Goal: Task Accomplishment & Management: Manage account settings

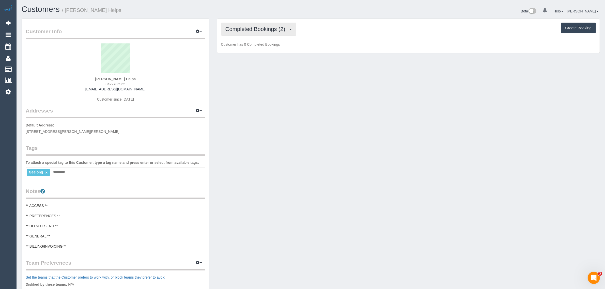
click at [257, 31] on button "Completed Bookings (2)" at bounding box center [258, 29] width 75 height 13
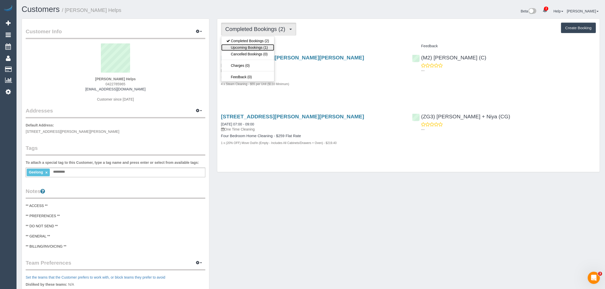
click at [255, 47] on link "Upcoming Bookings (1)" at bounding box center [247, 47] width 53 height 7
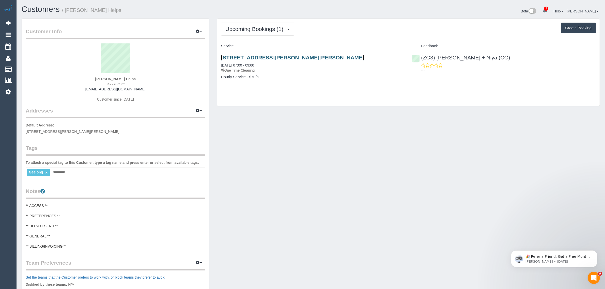
click at [275, 55] on link "2 Hutton Close, Armstrong Creek, VIC 3217" at bounding box center [292, 58] width 143 height 6
click at [364, 107] on div "Upcoming Bookings (1) Completed Bookings (2) Upcoming Bookings (1) Cancelled Bo…" at bounding box center [408, 65] width 391 height 93
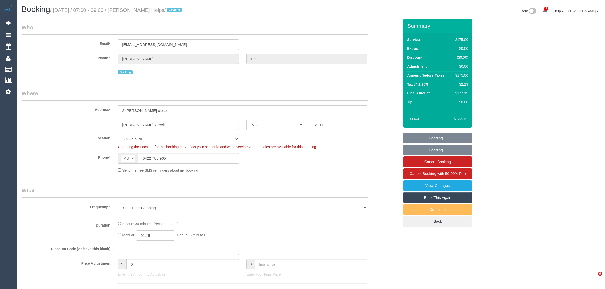
select select "VIC"
select select "number:28"
select select "number:14"
select select "number:18"
select select "number:24"
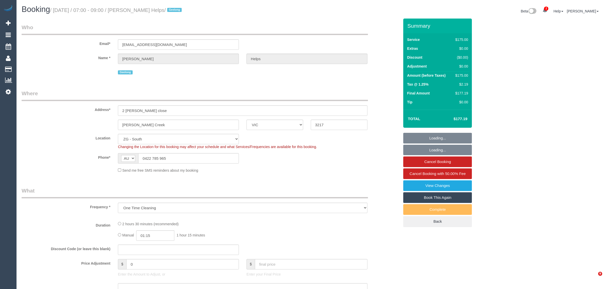
select select "number:26"
select select "object:1033"
select select "150"
select select "spot1"
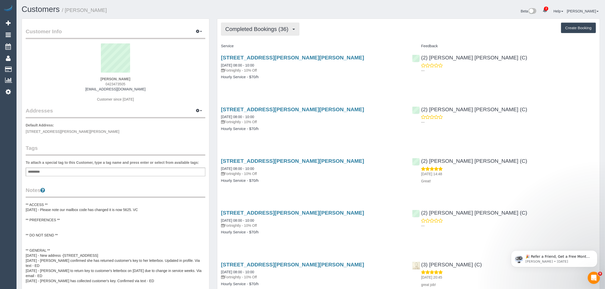
click at [278, 27] on span "Completed Bookings (36)" at bounding box center [259, 29] width 66 height 6
click at [267, 45] on link "Upcoming Bookings (13)" at bounding box center [248, 47] width 55 height 7
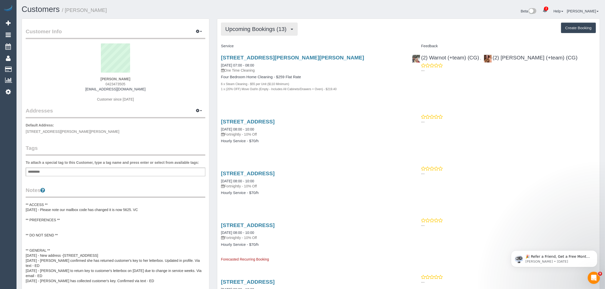
click at [249, 29] on span "Upcoming Bookings (13)" at bounding box center [258, 29] width 64 height 6
click at [328, 42] on div "Service" at bounding box center [312, 46] width 191 height 9
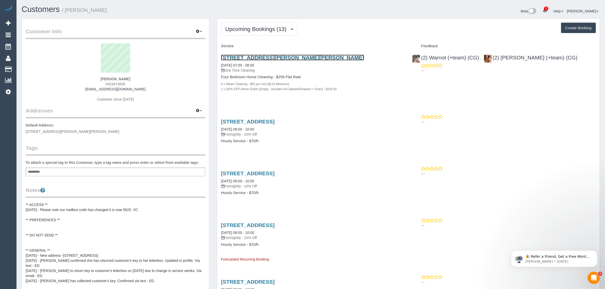
click at [264, 57] on link "15, Ethel, Thornbury, VIC 3071" at bounding box center [292, 58] width 143 height 6
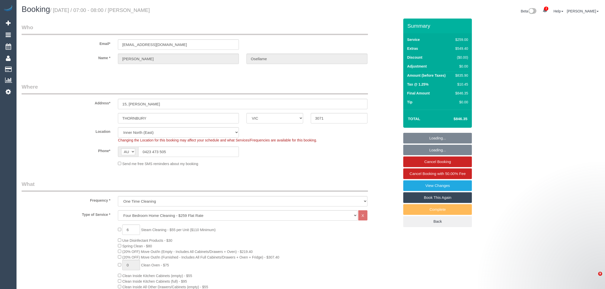
select select "VIC"
select select "number:29"
select select "number:16"
select select "number:18"
select select "number:24"
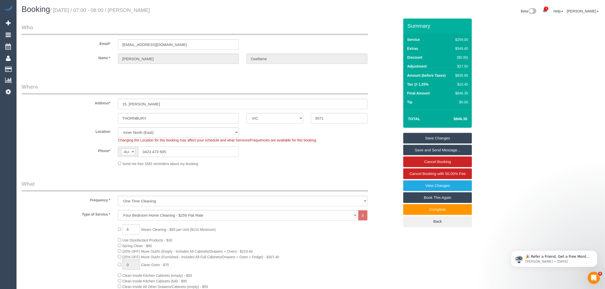
click at [181, 151] on input "0423 473 505" at bounding box center [188, 152] width 101 height 10
drag, startPoint x: 292, startPoint y: 147, endPoint x: 285, endPoint y: 152, distance: 8.0
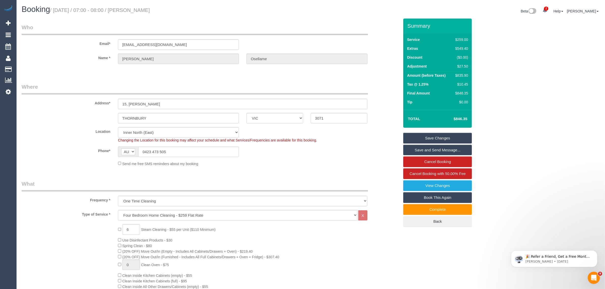
click at [292, 147] on div "Phone* AF AL DZ AD AO AI AQ AG AR AM AW AU AT AZ BS BH BD BB BY BE BZ BJ BM BT …" at bounding box center [211, 152] width 386 height 10
click at [194, 153] on input "0423 473 505" at bounding box center [188, 152] width 101 height 10
click at [270, 167] on fieldset "Where Address* 15, Ethel THORNBURY ACT NSW NT QLD SA TAS VIC WA 3071 Location O…" at bounding box center [211, 126] width 378 height 87
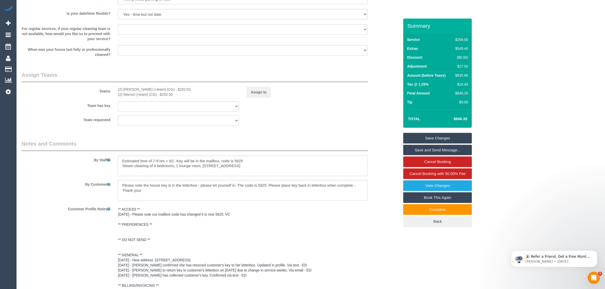
scroll to position [763, 0]
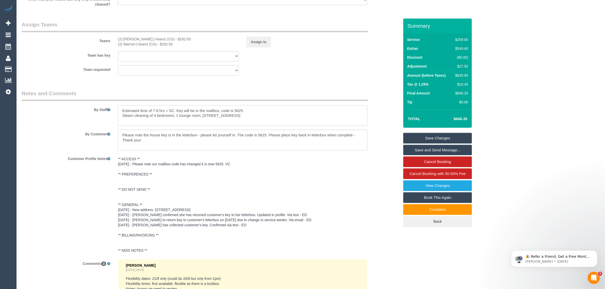
click at [186, 118] on textarea at bounding box center [243, 116] width 250 height 21
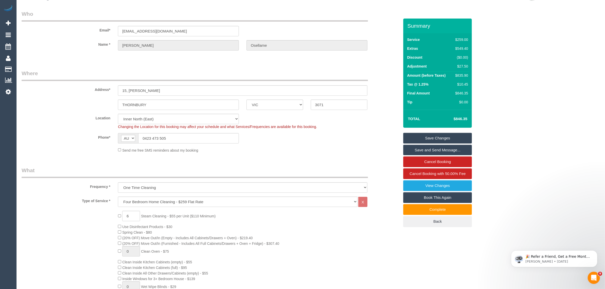
scroll to position [0, 0]
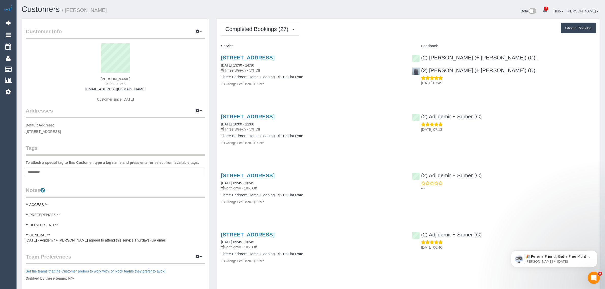
click at [110, 80] on strong "Gemma Lamprell" at bounding box center [116, 79] width 30 height 4
click at [111, 79] on strong "Gemma Lamprell" at bounding box center [116, 79] width 30 height 4
click at [117, 81] on div "Gemma Lamprell 0405 839 692 gemmatiernan@gmail.com Customer since 2024" at bounding box center [116, 75] width 180 height 64
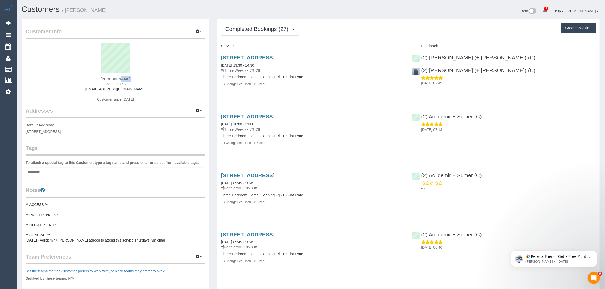
click at [117, 81] on div "Gemma Lamprell 0405 839 692 gemmatiernan@gmail.com Customer since 2024" at bounding box center [116, 75] width 180 height 64
click at [116, 83] on span "0405 839 692" at bounding box center [116, 84] width 22 height 4
copy div "0405 839 692"
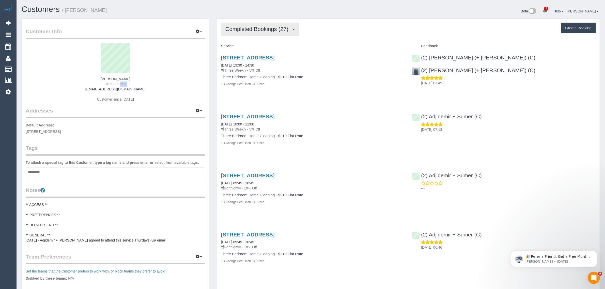
click at [269, 30] on span "Completed Bookings (27)" at bounding box center [259, 29] width 66 height 6
click at [260, 45] on link "Upcoming Bookings (12)" at bounding box center [248, 47] width 55 height 7
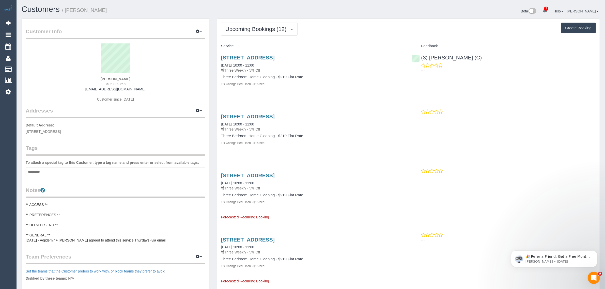
click at [317, 96] on div "43 Beach Road, Unit 1, Mentone, VIC 3194 21/08/2025 10:00 - 11:00 Three Weekly …" at bounding box center [312, 73] width 191 height 46
click at [263, 57] on link "43 Beach Road, Unit 1, Mentone, VIC 3194" at bounding box center [248, 58] width 54 height 6
drag, startPoint x: 269, startPoint y: 63, endPoint x: 222, endPoint y: 63, distance: 47.0
click at [222, 63] on div "43 Beach Road, Unit 1, Mentone, VIC 3194 21/08/2025 10:00 - 11:00 Three Weekly …" at bounding box center [313, 64] width 184 height 18
copy link "21/08/2025 10:00 - 11:00"
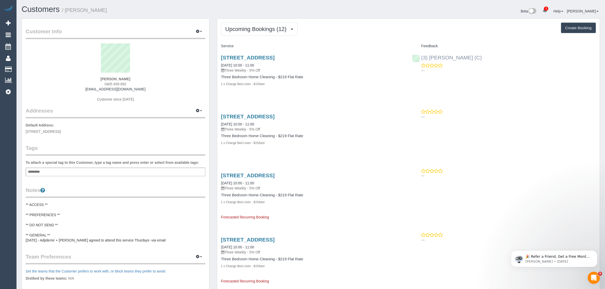
drag, startPoint x: 500, startPoint y: 58, endPoint x: 421, endPoint y: 59, distance: 78.8
click at [421, 59] on div "(3) Achi Fernando (C) ---" at bounding box center [504, 62] width 191 height 25
copy link "(3) [PERSON_NAME] (C)"
drag, startPoint x: 266, startPoint y: 66, endPoint x: 221, endPoint y: 64, distance: 44.8
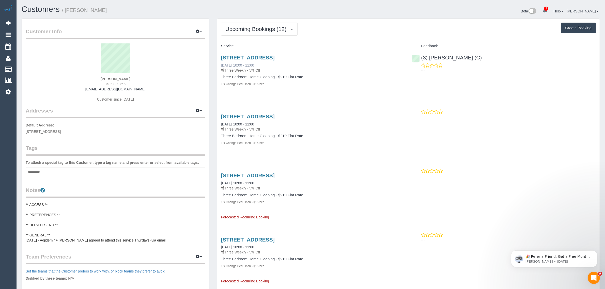
click at [221, 64] on div "43 Beach Road, Unit 1, Mentone, VIC 3194 21/08/2025 10:00 - 11:00 Three Weekly …" at bounding box center [313, 64] width 184 height 18
copy link "21/08/2025 10:00 - 11:00"
drag, startPoint x: 484, startPoint y: 53, endPoint x: 422, endPoint y: 57, distance: 61.9
click at [422, 57] on div "(3) Achi Fernando (C) ---" at bounding box center [504, 62] width 191 height 25
copy link "(3) [PERSON_NAME] (C)"
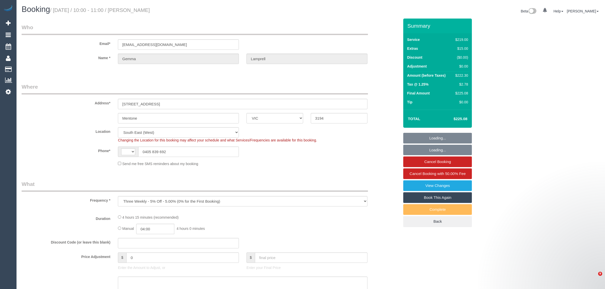
select select "VIC"
select select "string:AU"
select select "object:557"
select select "string:stripe-pm_1QERNH2GScqysDRVEhwaD0jM"
select select "number:27"
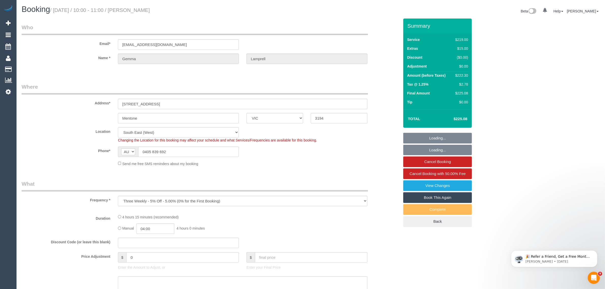
select select "number:14"
select select "number:19"
select select "number:25"
select select "number:34"
select select "number:26"
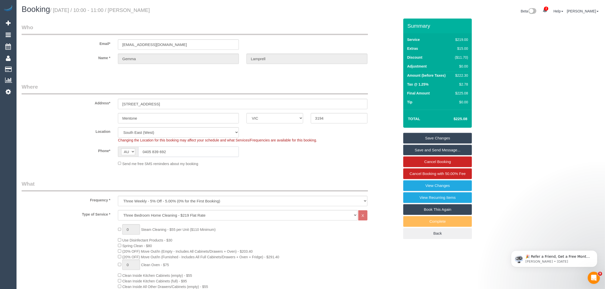
click at [213, 149] on input "0405 839 692" at bounding box center [188, 152] width 101 height 10
click at [276, 147] on div "Phone* AF AL DZ AD AO AI AQ AG AR AM AW AU AT AZ BS BH BD BB BY BE BZ BJ BM BT …" at bounding box center [211, 152] width 386 height 10
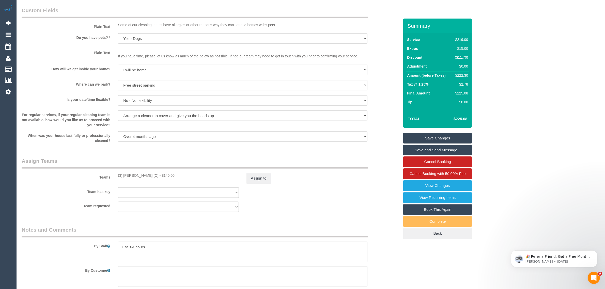
scroll to position [636, 0]
drag, startPoint x: 182, startPoint y: 245, endPoint x: 113, endPoint y: 243, distance: 68.7
click at [113, 243] on div "By Staff" at bounding box center [211, 244] width 386 height 37
click at [302, 195] on div "Team has key (3) Achi Fernando (C) (0) Office (1) Helen Trickett (FT) (1) Jerem…" at bounding box center [211, 192] width 386 height 10
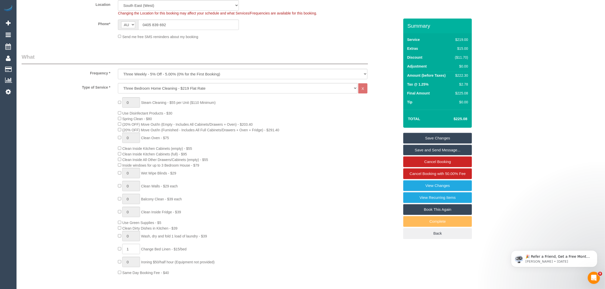
scroll to position [0, 0]
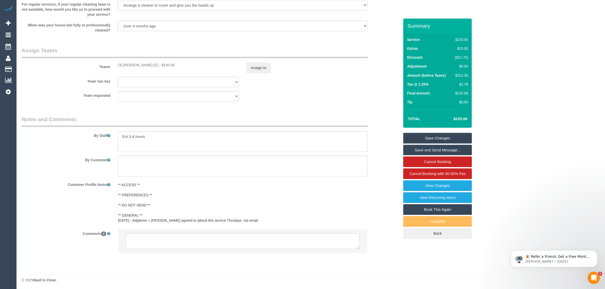
scroll to position [747, 0]
drag, startPoint x: 177, startPoint y: 135, endPoint x: 117, endPoint y: 127, distance: 60.4
click at [117, 127] on div "By Staff" at bounding box center [211, 133] width 386 height 37
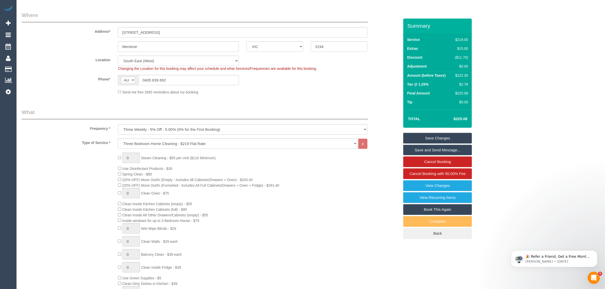
scroll to position [0, 0]
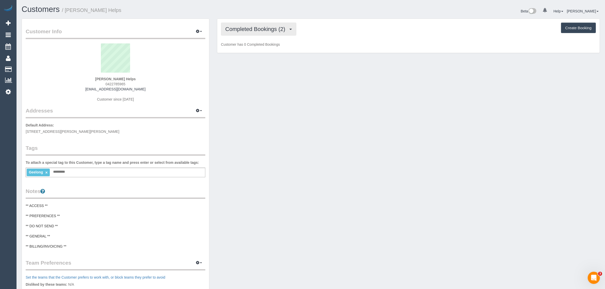
click at [261, 26] on span "Completed Bookings (2)" at bounding box center [257, 29] width 63 height 6
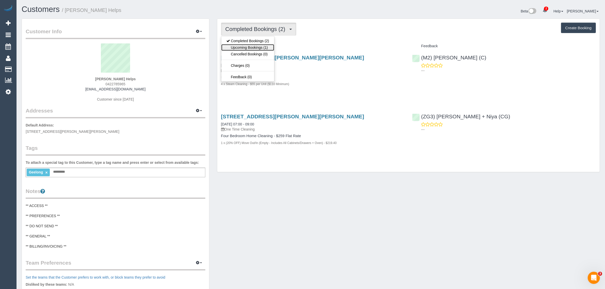
click at [257, 45] on link "Upcoming Bookings (1)" at bounding box center [247, 47] width 53 height 7
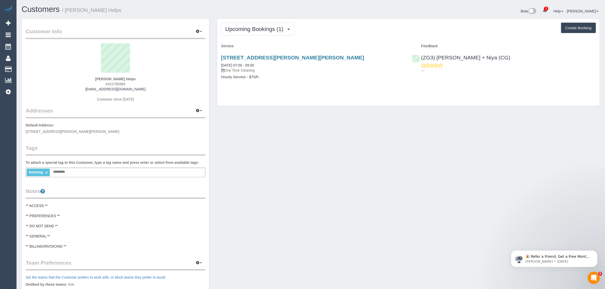
click at [440, 193] on div "Customer Info Edit Contact Info Send Message Email Preferences Special Sales Ta…" at bounding box center [311, 202] width 586 height 367
click at [249, 55] on link "[STREET_ADDRESS][PERSON_NAME][PERSON_NAME]" at bounding box center [292, 58] width 143 height 6
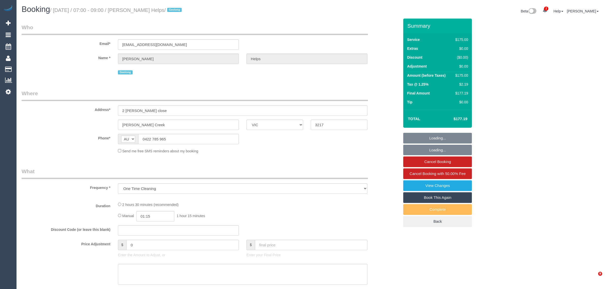
select select "VIC"
select select "string:stripe-pm_1RuRpc2GScqysDRVkztFHtLl"
select select "number:28"
select select "number:14"
select select "number:18"
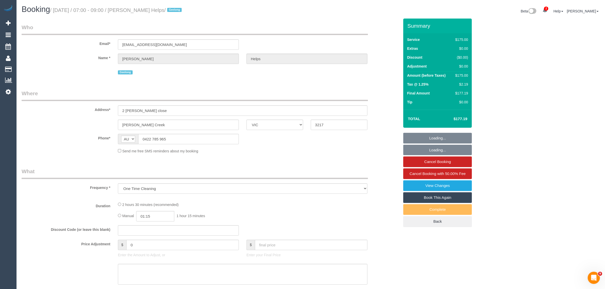
select select "number:24"
select select "number:26"
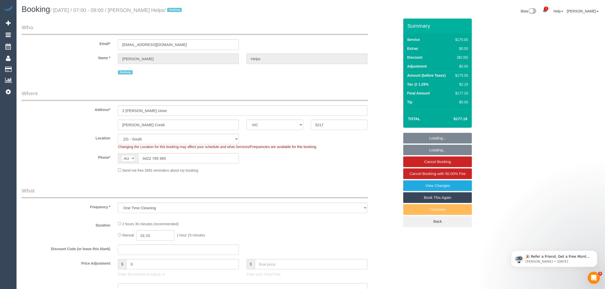
select select "object:811"
select select "spot1"
select select "150"
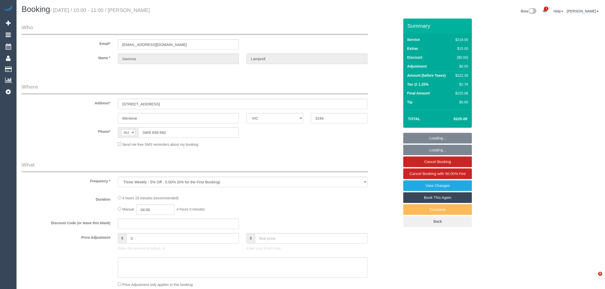
select select "VIC"
select select "string:stripe-pm_1QERNH2GScqysDRVEhwaD0jM"
select select "number:27"
select select "number:14"
select select "number:19"
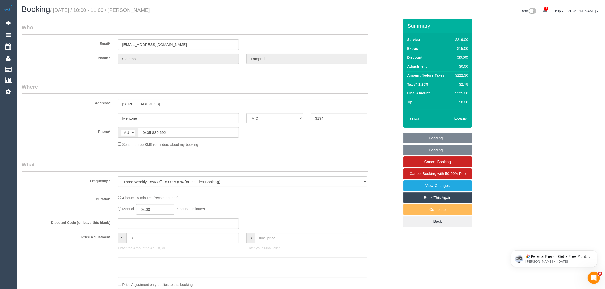
select select "number:25"
select select "number:34"
select select "number:26"
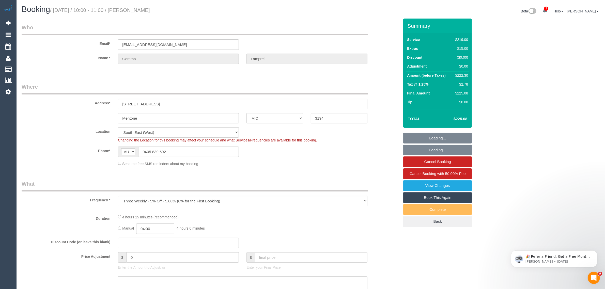
select select "object:805"
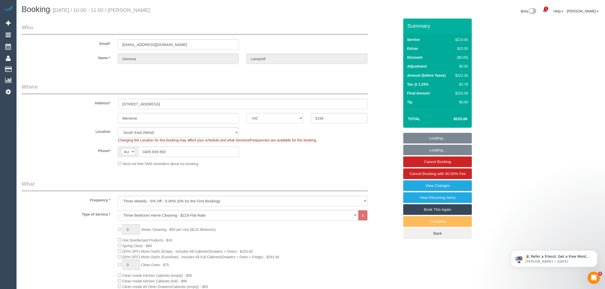
click at [368, 152] on div "Phone* AF AL DZ AD AO AI AQ AG AR AM AW AU AT AZ BS BH BD BB BY BE BZ BJ BM BT …" at bounding box center [211, 152] width 386 height 10
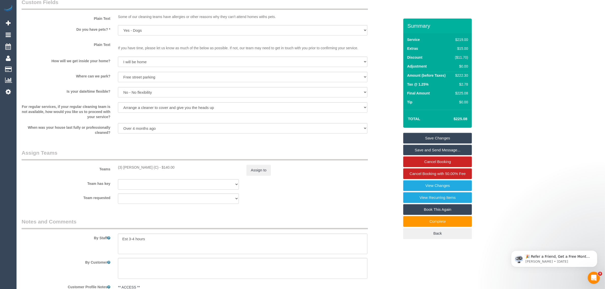
scroll to position [747, 0]
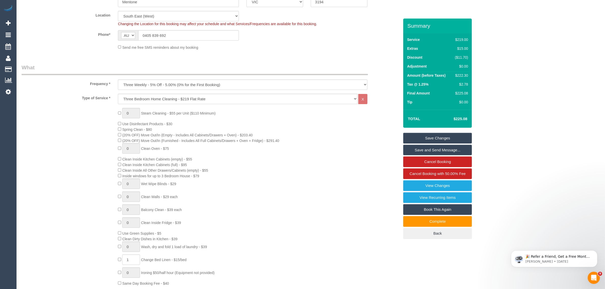
scroll to position [111, 0]
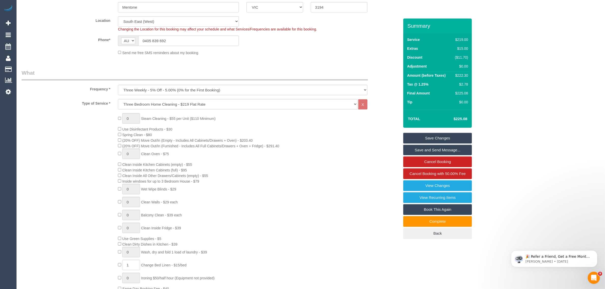
drag, startPoint x: 316, startPoint y: 153, endPoint x: 321, endPoint y: 155, distance: 5.5
click at [316, 153] on div "0 Steam Cleaning - $55 per Unit ($110 Minimum) Use Disinfectant Products - $30 …" at bounding box center [258, 202] width 289 height 178
click at [356, 144] on div "0 Steam Cleaning - $55 per Unit ($110 Minimum) Use Disinfectant Products - $30 …" at bounding box center [258, 202] width 289 height 178
click at [368, 186] on div "0 Steam Cleaning - $55 per Unit ($110 Minimum) Use Disinfectant Products - $30 …" at bounding box center [258, 202] width 289 height 178
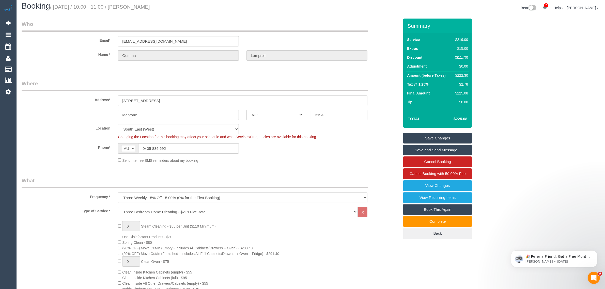
scroll to position [0, 0]
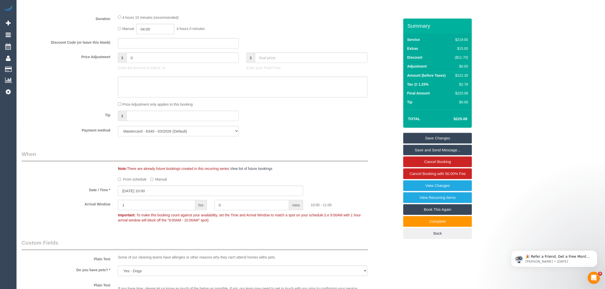
scroll to position [636, 0]
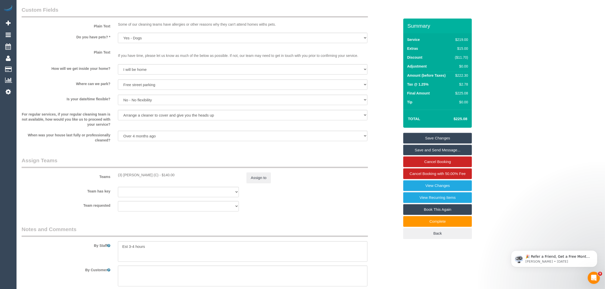
click at [40, 186] on sui-booking-teams "Teams (3) Achi Fernando (C) - $140.00 Assign to Team has key (3) Achi Fernando …" at bounding box center [211, 184] width 378 height 55
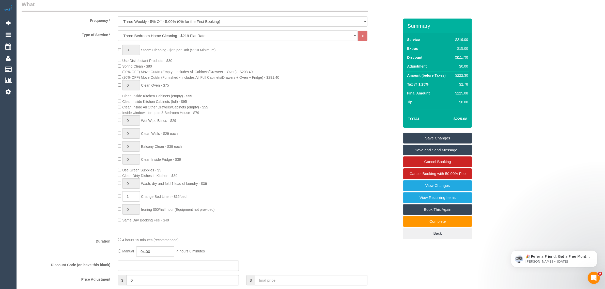
scroll to position [381, 0]
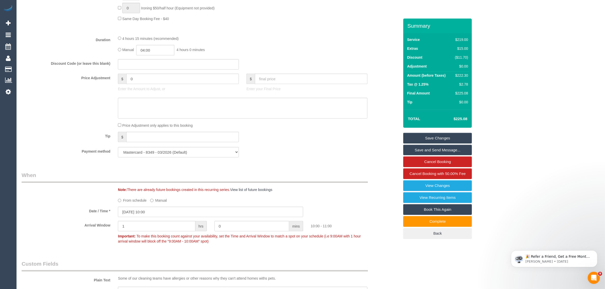
drag, startPoint x: 364, startPoint y: 134, endPoint x: 365, endPoint y: 137, distance: 2.8
click at [364, 134] on div "Tip $" at bounding box center [211, 137] width 386 height 11
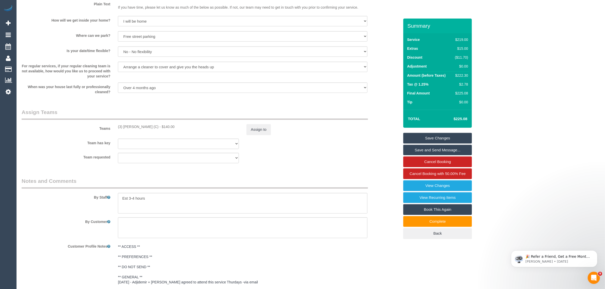
scroll to position [747, 0]
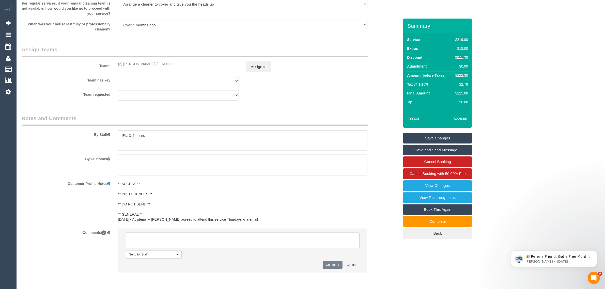
click at [242, 237] on textarea at bounding box center [243, 241] width 234 height 16
paste textarea "Cleaner(s) Unassigned: Reason Unassigned: Contact via: Which message sent: Addi…"
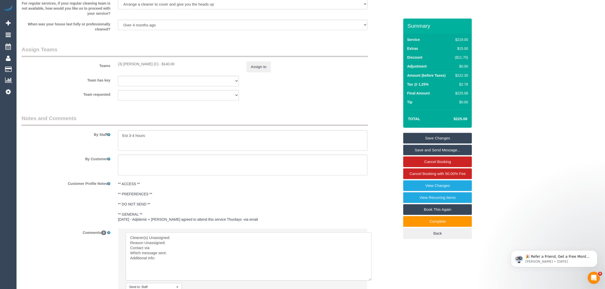
drag, startPoint x: 357, startPoint y: 247, endPoint x: 369, endPoint y: 280, distance: 35.7
click at [369, 280] on textarea at bounding box center [249, 257] width 246 height 48
click at [316, 237] on textarea at bounding box center [249, 257] width 246 height 49
drag, startPoint x: 125, startPoint y: 62, endPoint x: 153, endPoint y: 61, distance: 27.5
click at [153, 61] on div "Teams (3) Achi Fernando (C) - $140.00 Assign to" at bounding box center [211, 59] width 386 height 26
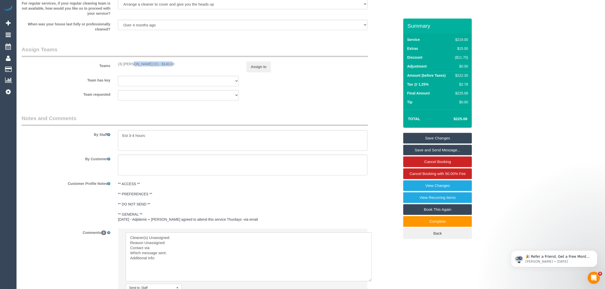
copy div "(3) [PERSON_NAME] (C)"
click at [214, 237] on textarea at bounding box center [249, 257] width 246 height 49
paste textarea "(3) [PERSON_NAME] (C)"
click at [206, 242] on textarea at bounding box center [249, 257] width 246 height 49
click at [250, 251] on textarea at bounding box center [249, 257] width 246 height 49
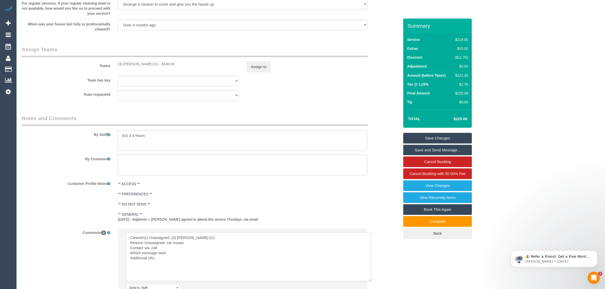
drag, startPoint x: 258, startPoint y: 258, endPoint x: 263, endPoint y: 255, distance: 5.3
click at [259, 258] on textarea at bounding box center [249, 257] width 246 height 49
click at [264, 253] on textarea at bounding box center [249, 257] width 246 height 49
paste textarea "need the clean completed on or before 4PM today- tomorrow not an option"
click at [204, 256] on textarea at bounding box center [249, 257] width 246 height 49
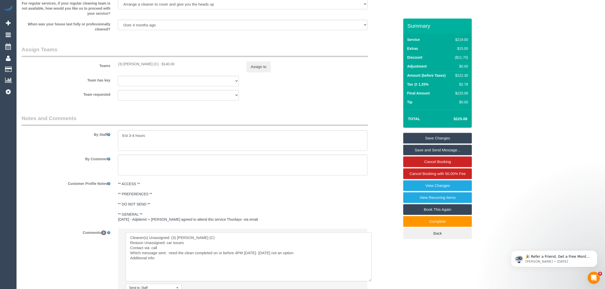
scroll to position [802, 0]
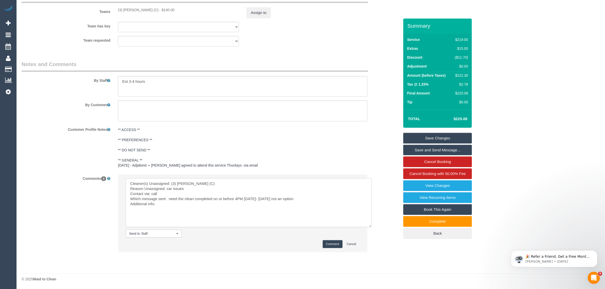
click at [188, 202] on textarea at bounding box center [249, 203] width 246 height 49
type textarea "Cleaner(s) Unassigned: (3) Achi Fernando (C) Reason Unassigned: car issues Cont…"
click at [328, 245] on button "Comment" at bounding box center [333, 245] width 20 height 8
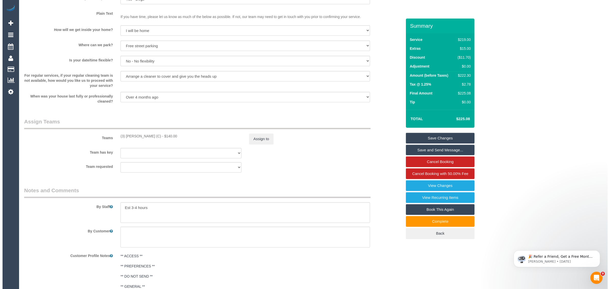
scroll to position [547, 0]
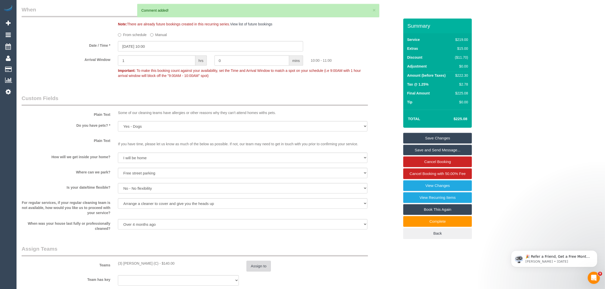
click at [257, 266] on button "Assign to" at bounding box center [259, 266] width 24 height 11
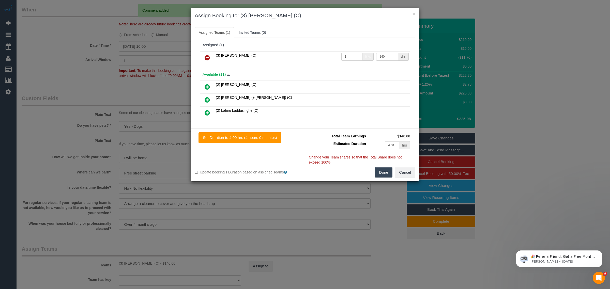
drag, startPoint x: 203, startPoint y: 57, endPoint x: 208, endPoint y: 58, distance: 4.7
click at [203, 57] on link at bounding box center [207, 58] width 12 height 10
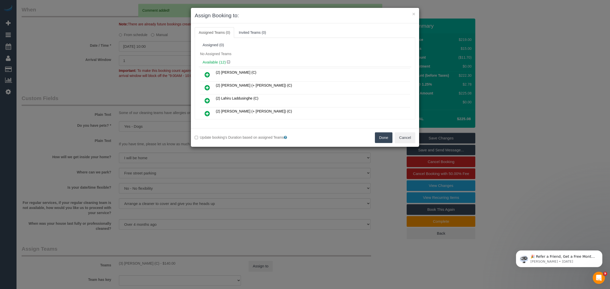
click at [379, 139] on button "Done" at bounding box center [384, 137] width 18 height 11
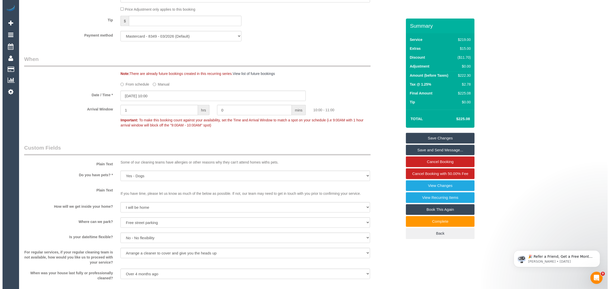
scroll to position [0, 0]
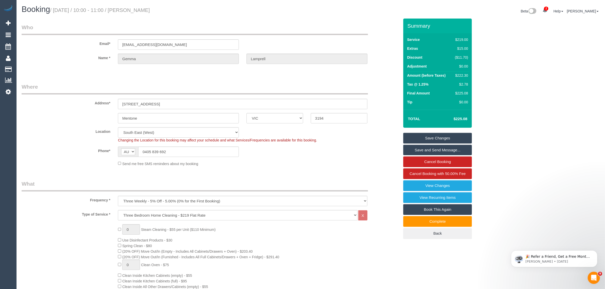
click at [426, 133] on link "Save Changes" at bounding box center [438, 138] width 69 height 11
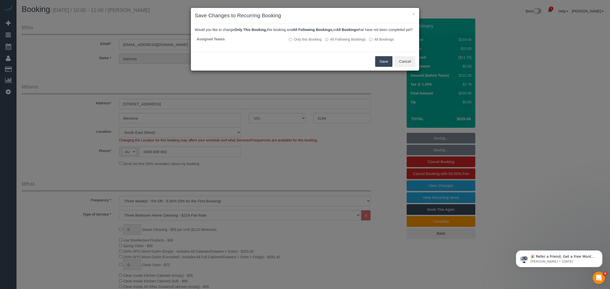
click at [390, 66] on button "Save" at bounding box center [383, 61] width 17 height 11
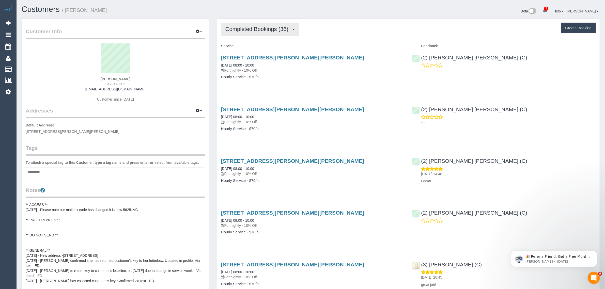
click at [262, 32] on button "Completed Bookings (36)" at bounding box center [260, 29] width 78 height 13
drag, startPoint x: 249, startPoint y: 50, endPoint x: 257, endPoint y: 52, distance: 7.8
click at [249, 50] on link "Upcoming Bookings (13)" at bounding box center [248, 47] width 55 height 7
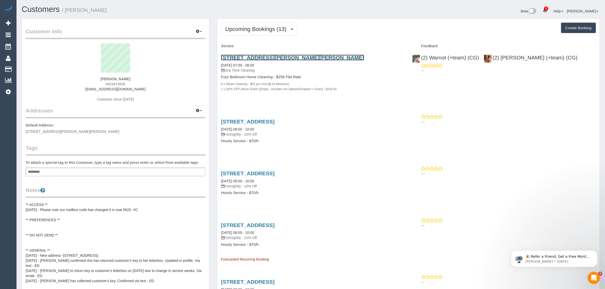
click at [252, 57] on link "15, Ethel, Thornbury, VIC 3071" at bounding box center [292, 58] width 143 height 6
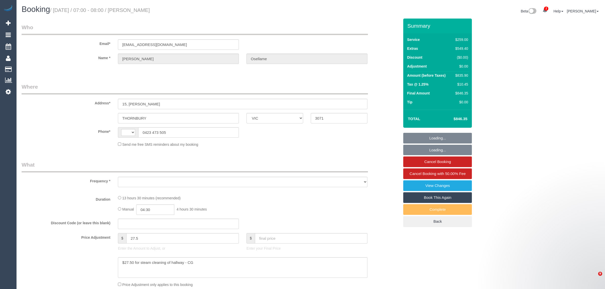
select select "VIC"
select select "string:stripe-pm_1OURF92GScqysDRVRLcN9xcS"
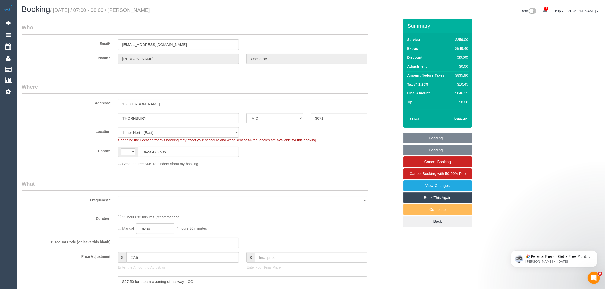
select select "string:AU"
select select "object:711"
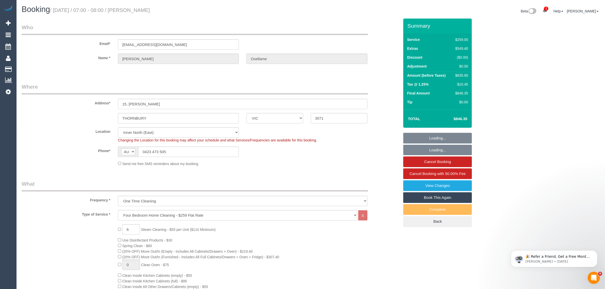
select select "number:29"
select select "number:16"
select select "number:18"
select select "number:24"
select select "object:862"
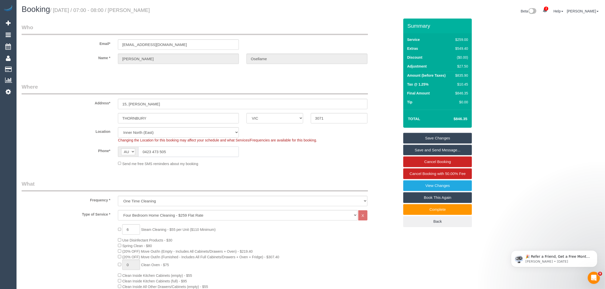
click at [191, 152] on input "0423 473 505" at bounding box center [188, 152] width 101 height 10
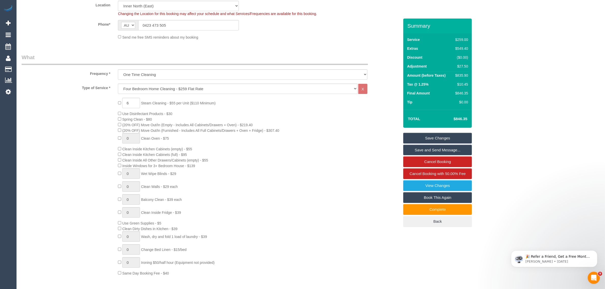
scroll to position [127, 0]
click at [282, 188] on div "6 Steam Cleaning - $55 per Unit ($110 Minimum) Use Disinfectant Products - $30 …" at bounding box center [258, 186] width 289 height 178
click at [136, 104] on input "6" at bounding box center [131, 102] width 18 height 10
type input "7"
click at [73, 120] on div "7 Steam Cleaning - $55 per Unit ($110 Minimum) Use Disinfectant Products - $30 …" at bounding box center [211, 186] width 386 height 178
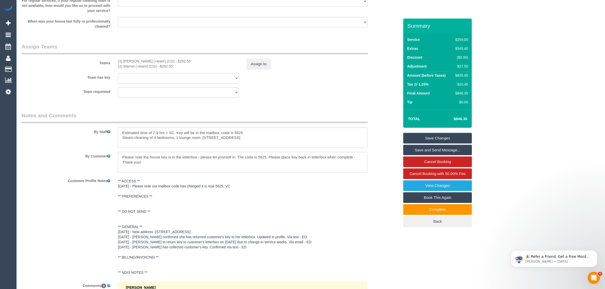
scroll to position [934, 0]
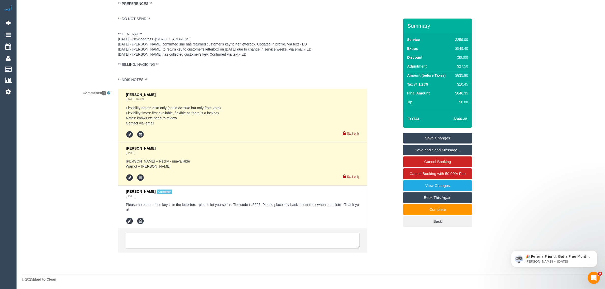
click at [192, 242] on textarea at bounding box center [243, 241] width 234 height 16
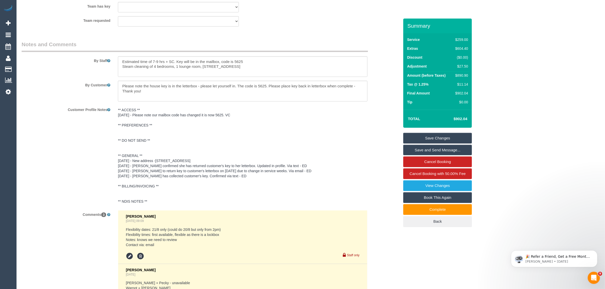
scroll to position [679, 0]
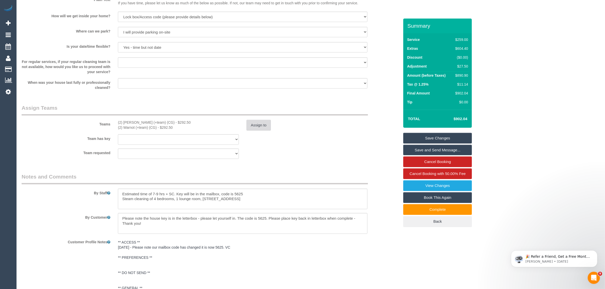
click at [259, 128] on button "Assign to" at bounding box center [259, 125] width 24 height 11
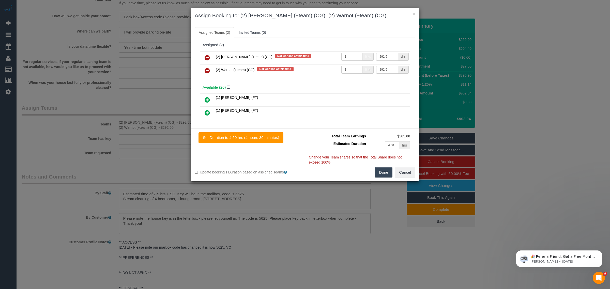
click at [59, 130] on div "× Assign Booking to: (2) Maria (+team) (CG), (2) Warnot (+team) (CG) Assigned T…" at bounding box center [305, 144] width 610 height 289
click at [413, 13] on button "×" at bounding box center [413, 13] width 3 height 5
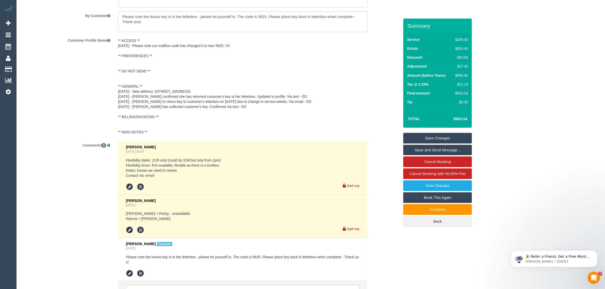
scroll to position [955, 0]
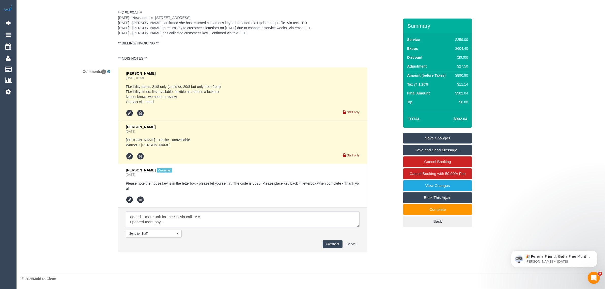
click at [196, 223] on textarea at bounding box center [243, 220] width 234 height 16
type textarea "added 1 more unit for the SC via call - KA updated team pay +20 each"
drag, startPoint x: 328, startPoint y: 246, endPoint x: 327, endPoint y: 240, distance: 5.9
click at [328, 246] on button "Comment" at bounding box center [333, 245] width 20 height 8
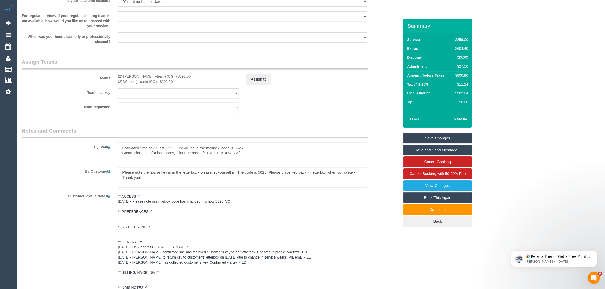
scroll to position [701, 0]
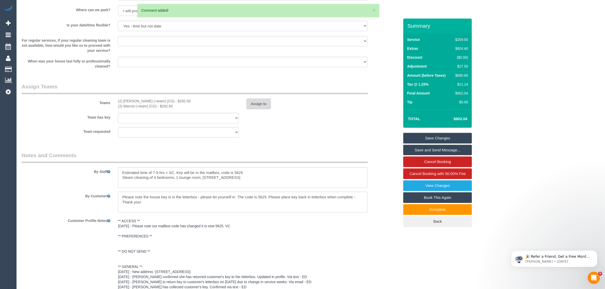
click at [257, 103] on button "Assign to" at bounding box center [259, 104] width 24 height 11
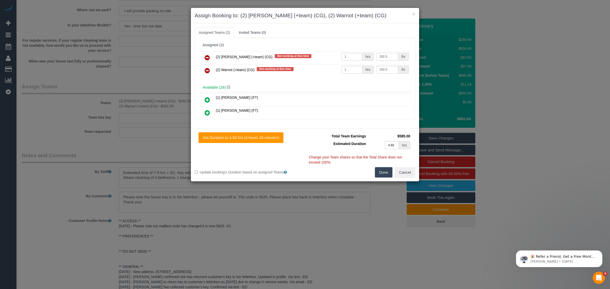
click at [387, 59] on input "292.5" at bounding box center [387, 57] width 22 height 8
type input "312.5"
click at [384, 71] on input "292.5" at bounding box center [387, 70] width 22 height 8
paste input "312.50"
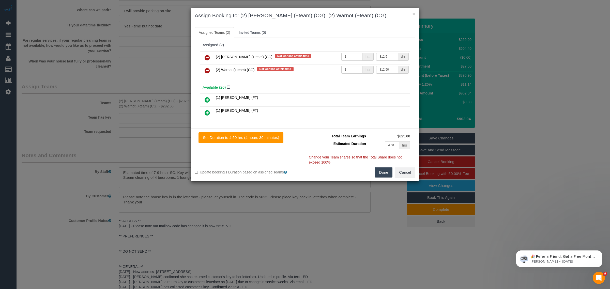
type input "312.5"
click at [381, 90] on div "Available (26)" at bounding box center [305, 87] width 213 height 9
click at [386, 172] on button "Done" at bounding box center [384, 172] width 18 height 11
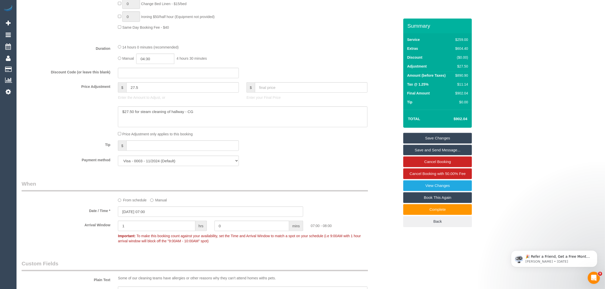
scroll to position [447, 0]
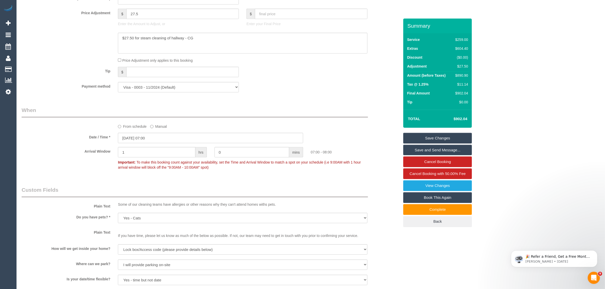
click at [426, 137] on link "Save Changes" at bounding box center [438, 138] width 69 height 11
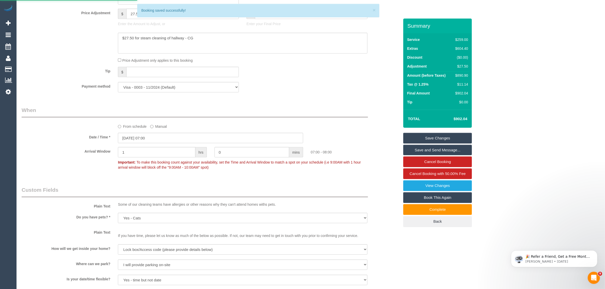
click at [364, 101] on div "Who Email* lawz1022@yahoo.com.au Name * Laura Osellame Where Address* 15, Ethel…" at bounding box center [211, 187] width 386 height 1231
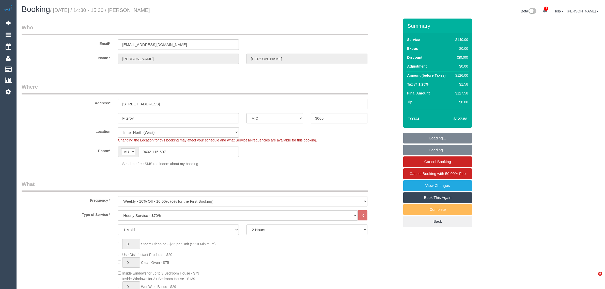
select select "VIC"
select select "number:27"
select select "number:35"
select select "25666"
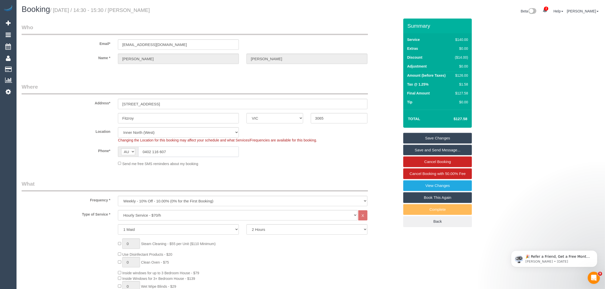
click at [198, 157] on div "AF AL DZ AD AO AI AQ AG AR AM AW AU AT AZ BS BH BD BB BY BE BZ BJ BM BT BO BA B…" at bounding box center [178, 152] width 121 height 10
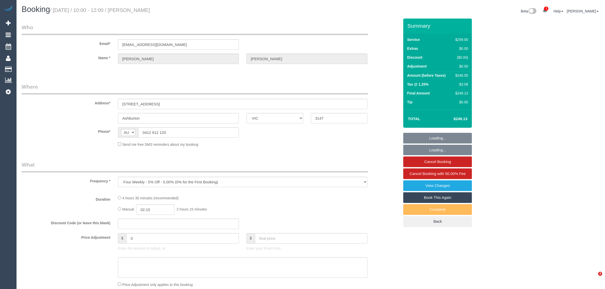
select select "VIC"
select select "string:stripe-pm_1PtI5H2GScqysDRVVYwYLFCQ"
select select "number:28"
select select "number:14"
select select "number:19"
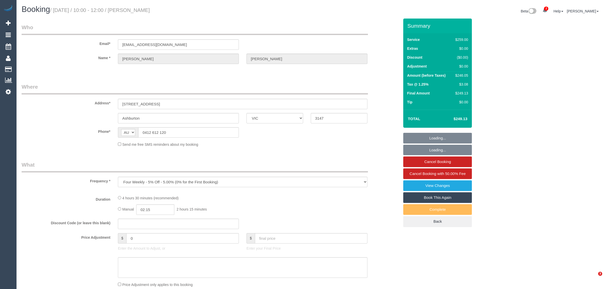
select select "number:36"
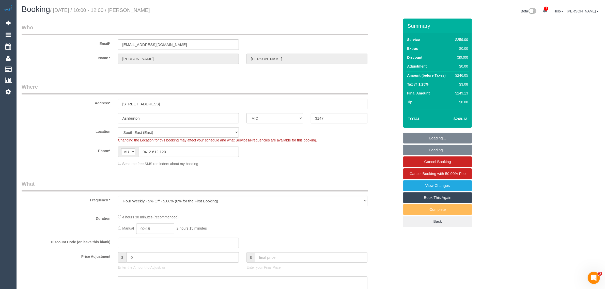
select select "spot1"
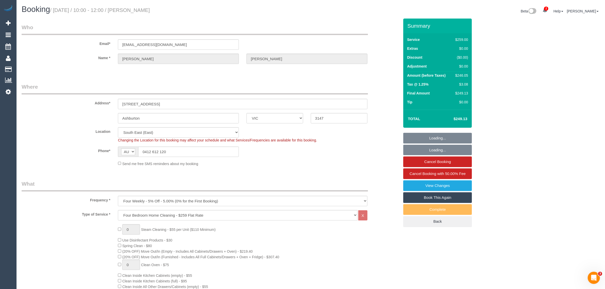
select select "object:1308"
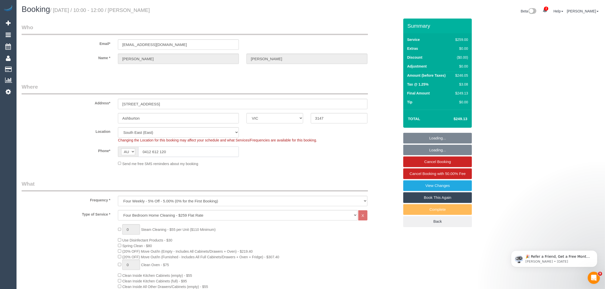
click at [168, 153] on input "0412 612 120" at bounding box center [188, 152] width 101 height 10
